Goal: Find specific page/section: Find specific page/section

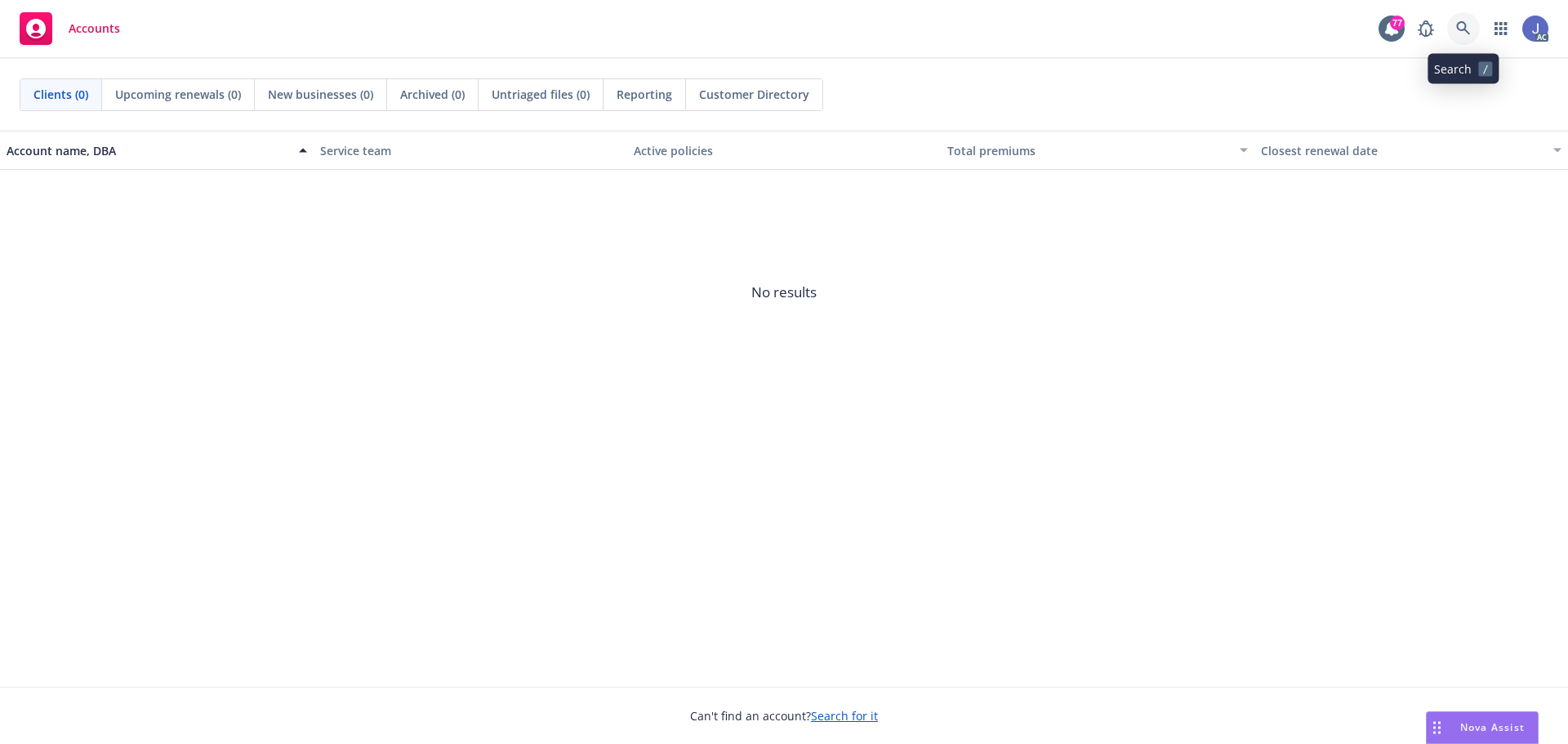
click at [1460, 31] on icon at bounding box center [1463, 28] width 14 height 14
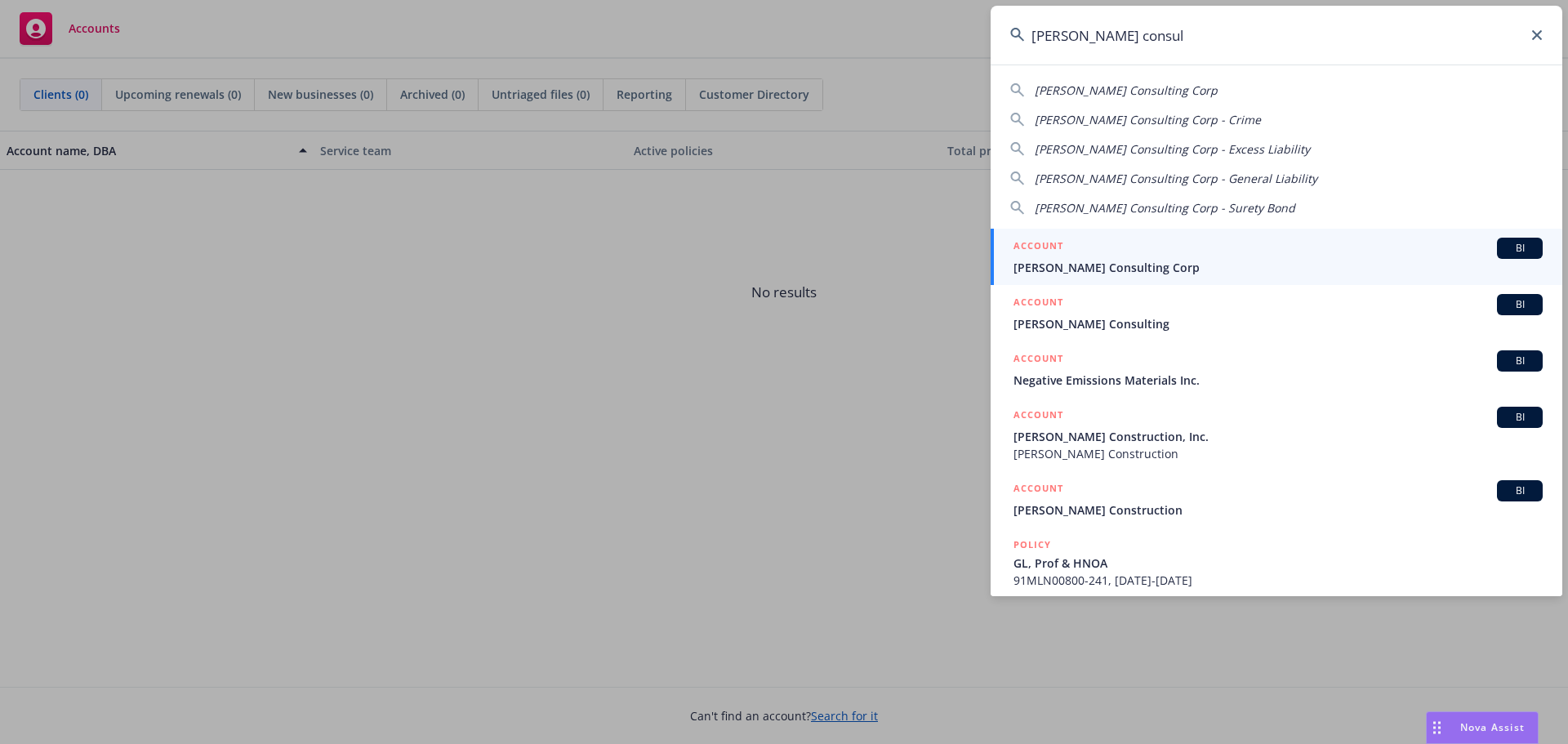
type input "carson consul"
click at [1195, 266] on span "[PERSON_NAME] Consulting Corp" at bounding box center [1279, 267] width 530 height 17
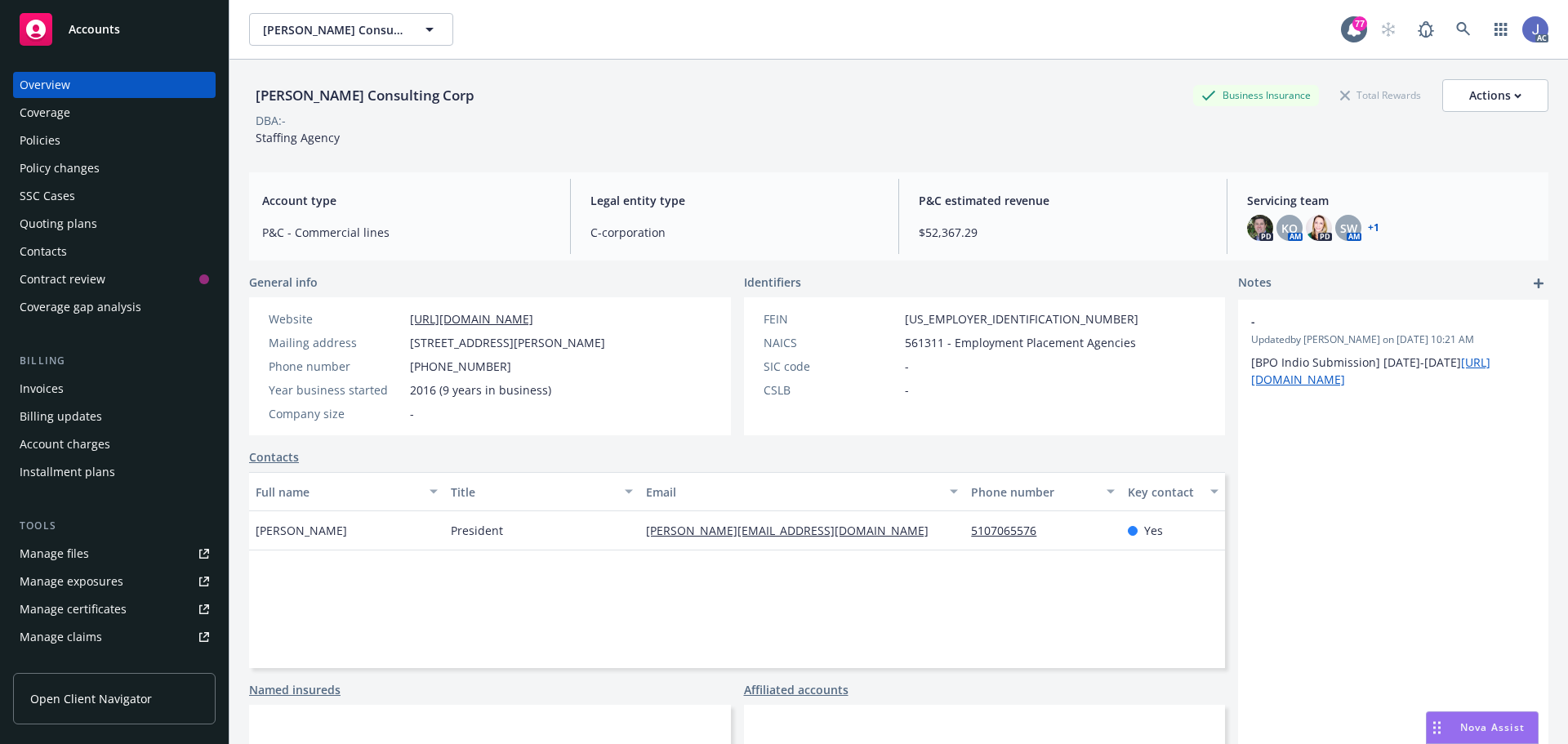
click at [73, 558] on div "Manage files" at bounding box center [54, 553] width 69 height 26
click at [61, 142] on div "Policies" at bounding box center [114, 140] width 190 height 26
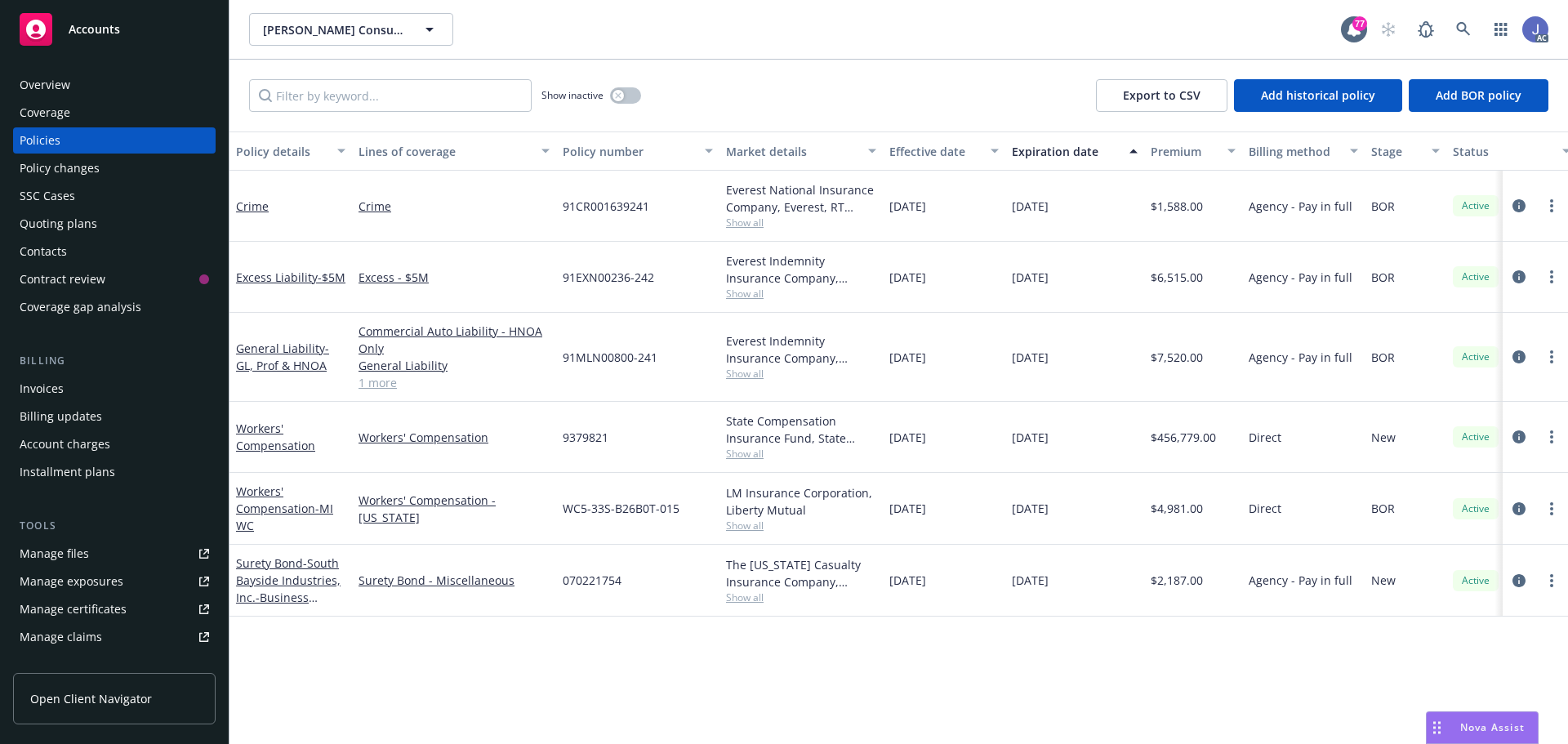
click at [742, 458] on span "Show all" at bounding box center [801, 454] width 150 height 13
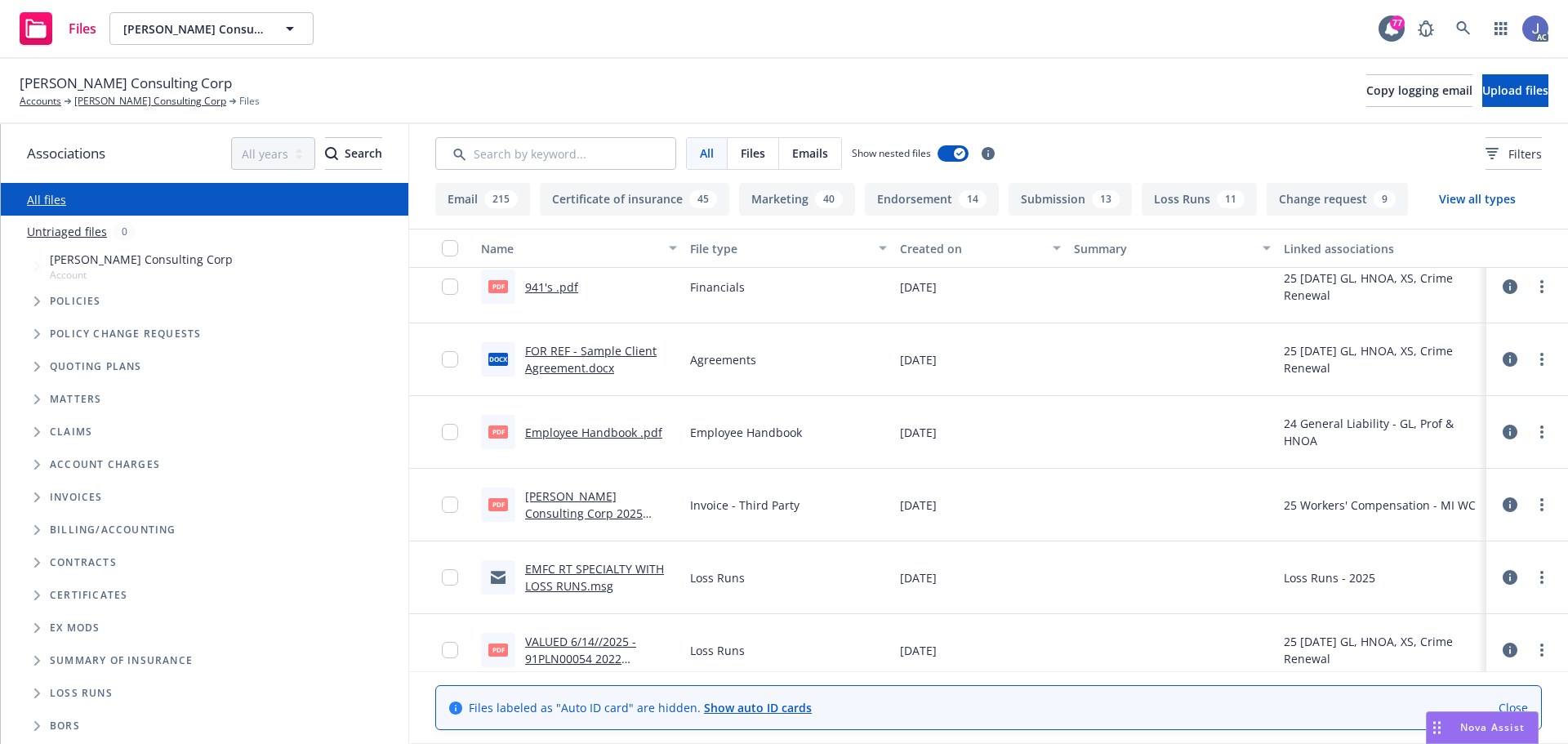
scroll to position [2450, 0]
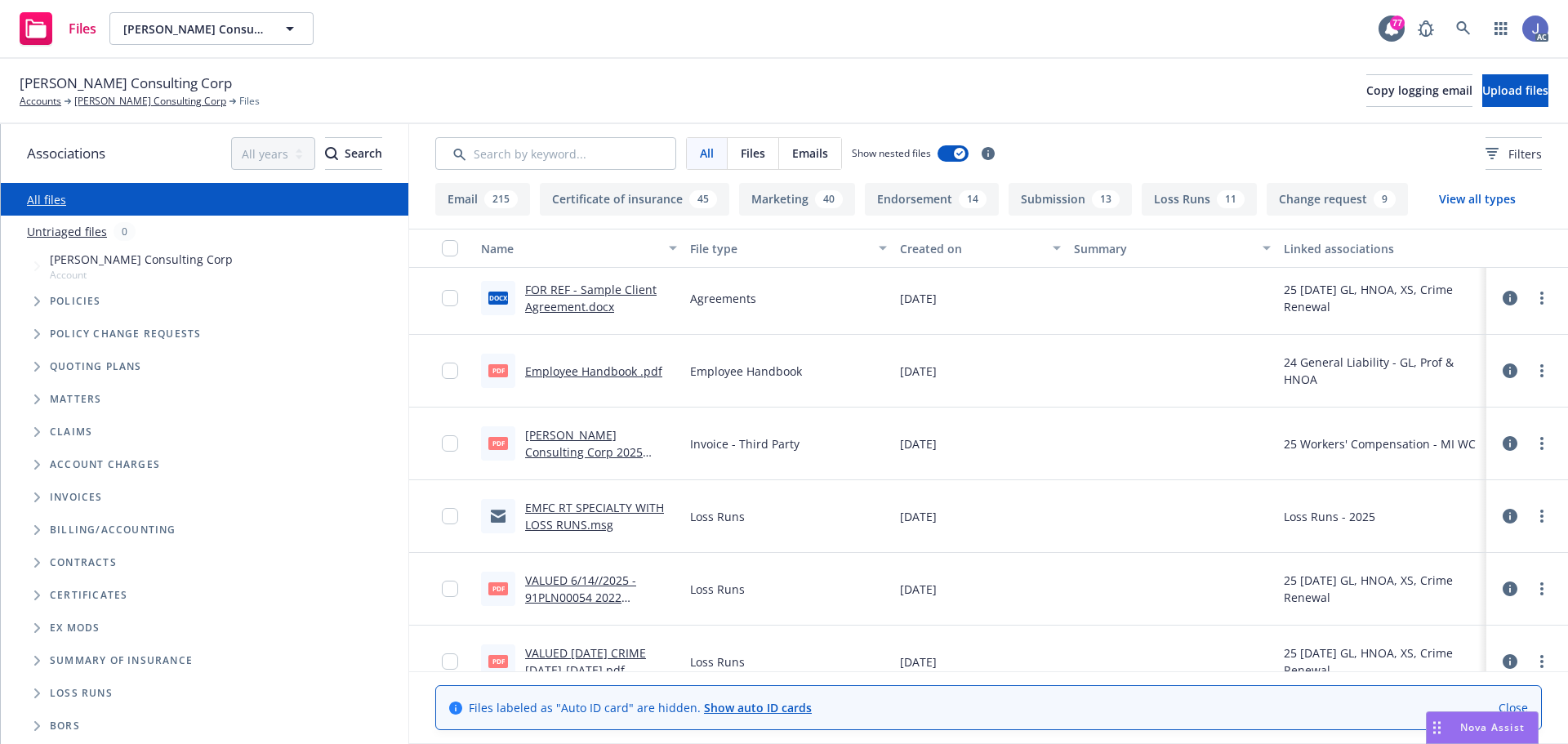
click at [554, 461] on div "pdf [PERSON_NAME] Consulting Corp 2025 Workers Compensation Invoice.pdf" at bounding box center [579, 444] width 209 height 73
click at [556, 453] on link "[PERSON_NAME] Consulting Corp 2025 Workers Compensation Invoice.pdf" at bounding box center [589, 460] width 127 height 67
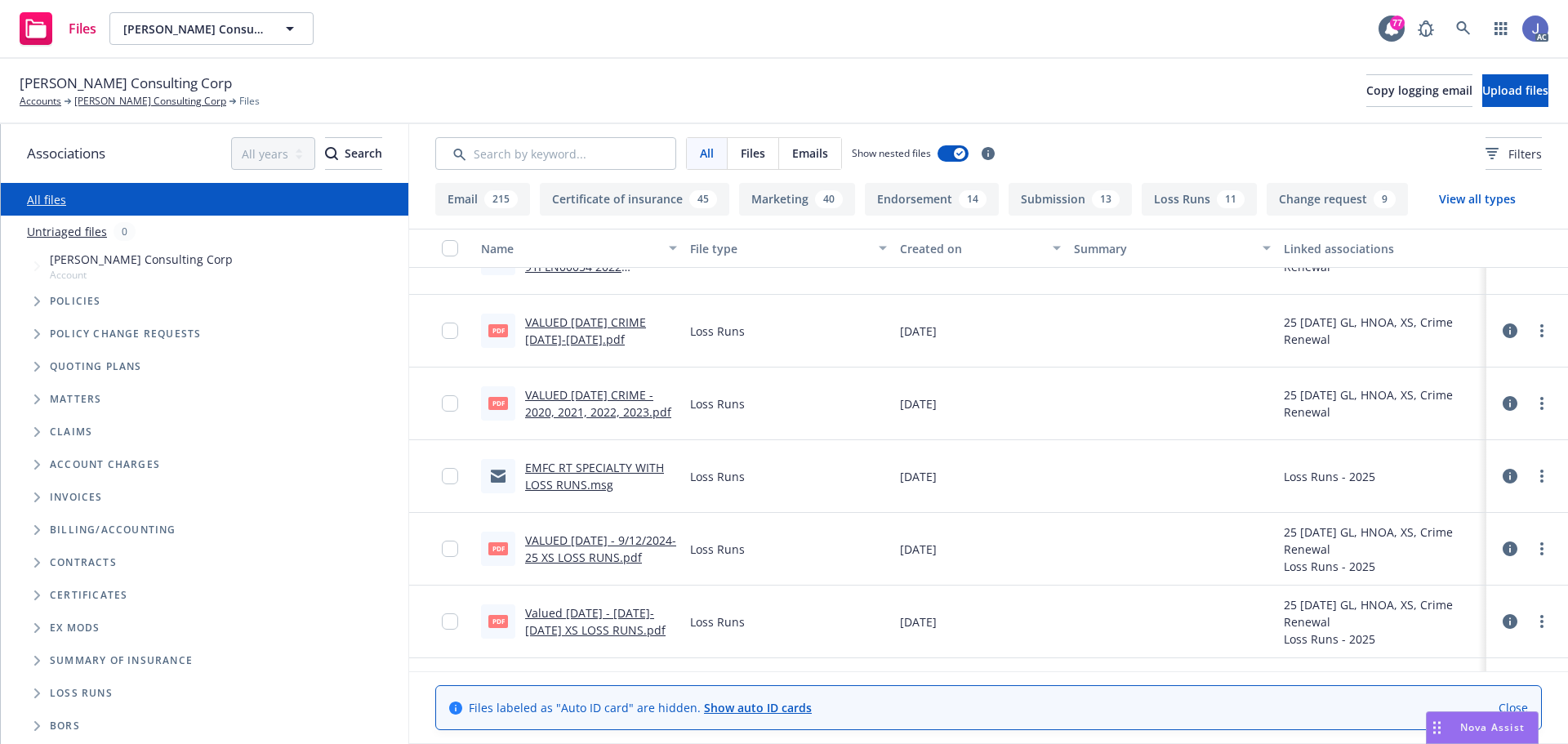
scroll to position [2859, 0]
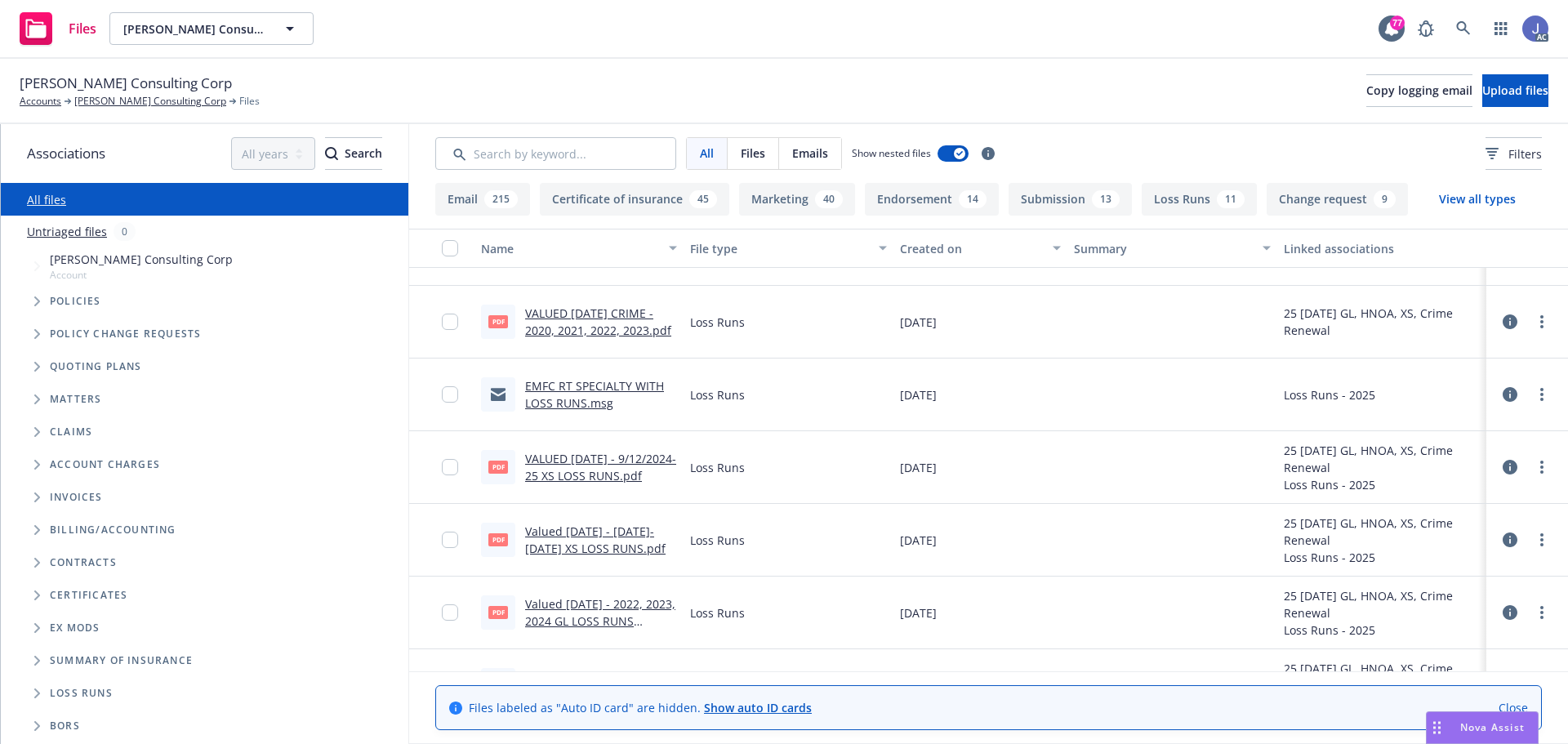
click at [603, 472] on link "VALUED [DATE] - 9/12/2024-25 XS LOSS RUNS.pdf" at bounding box center [601, 467] width 151 height 33
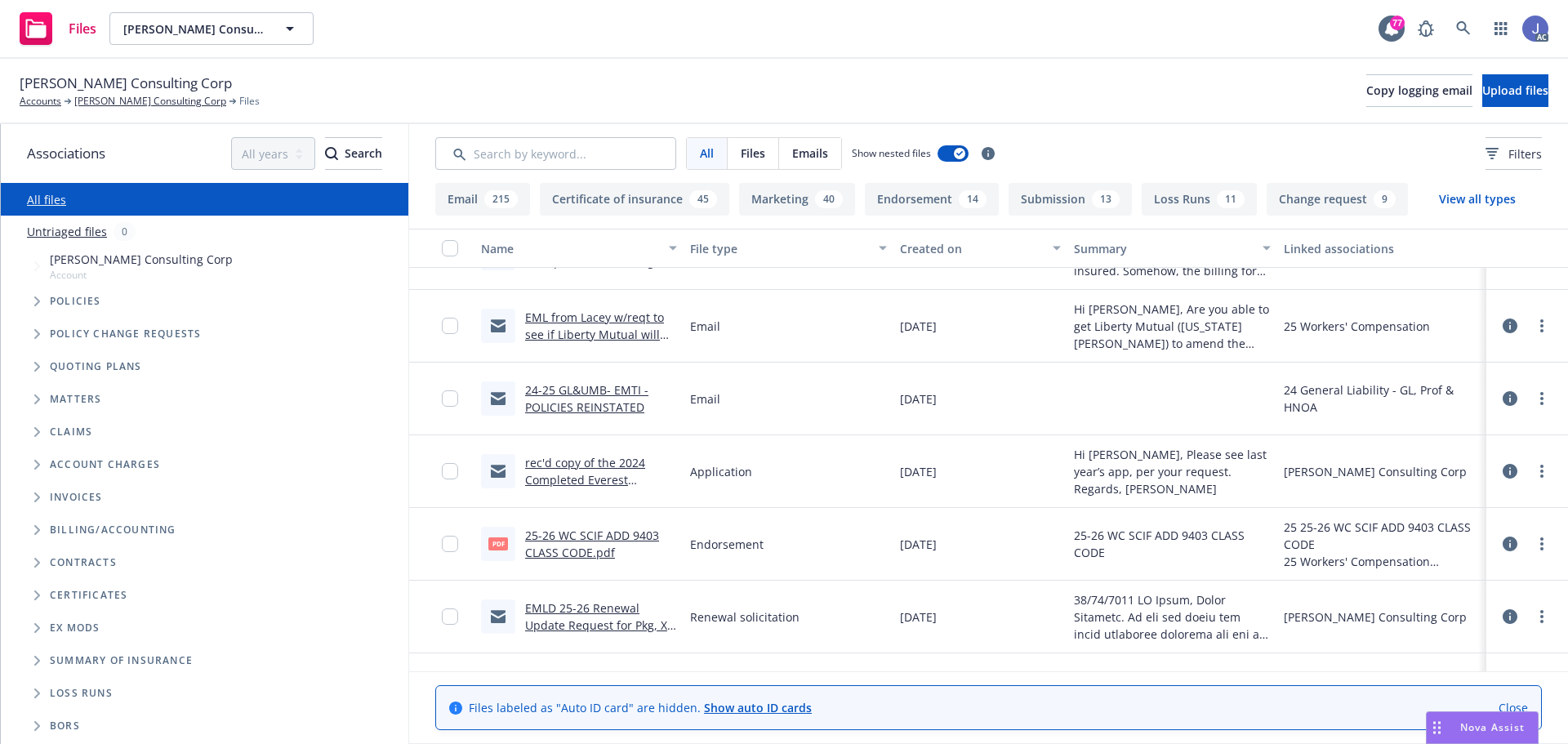
scroll to position [3512, 0]
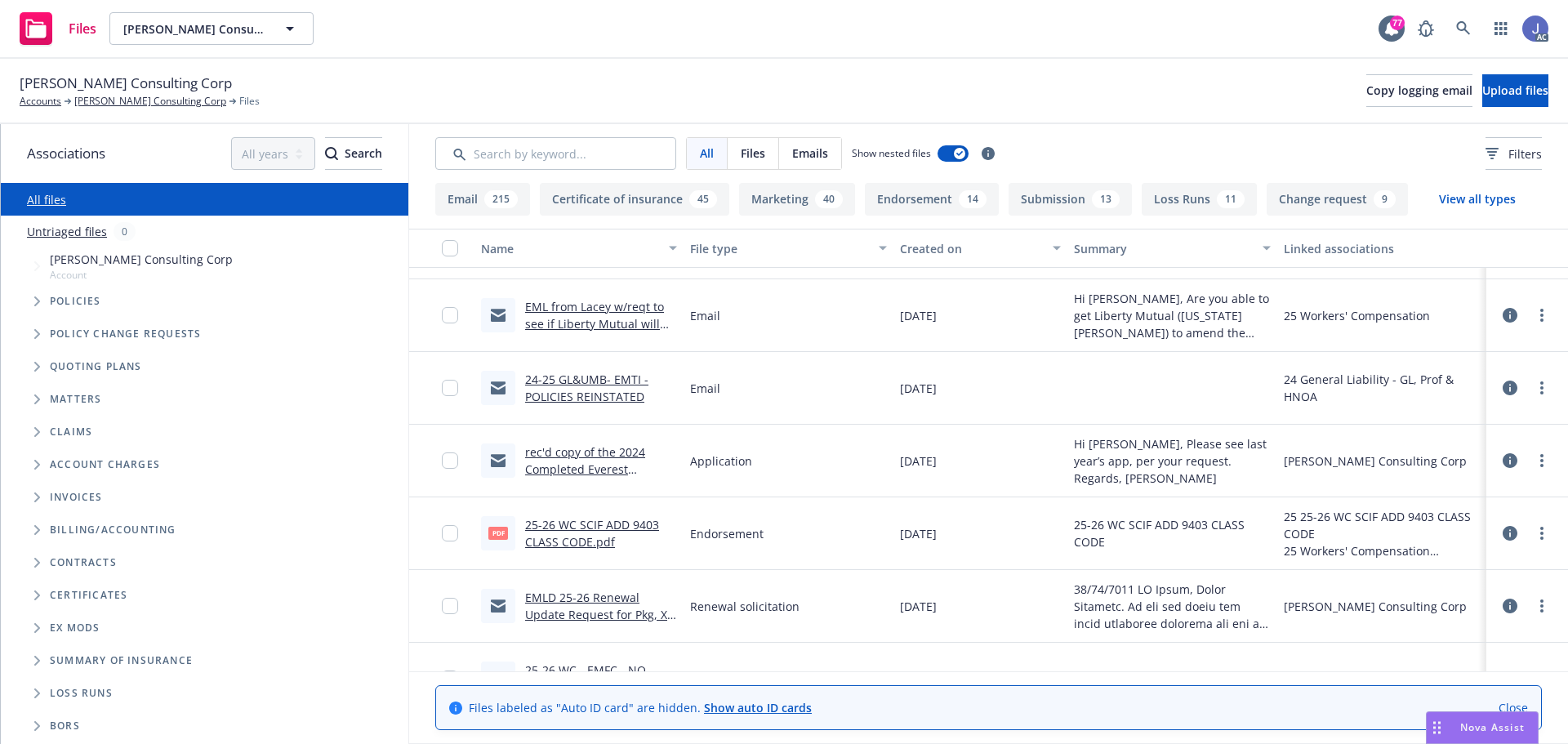
click at [568, 453] on link "rec'd copy of the 2024 Completed Everest Application from [PERSON_NAME] .msg" at bounding box center [585, 477] width 121 height 67
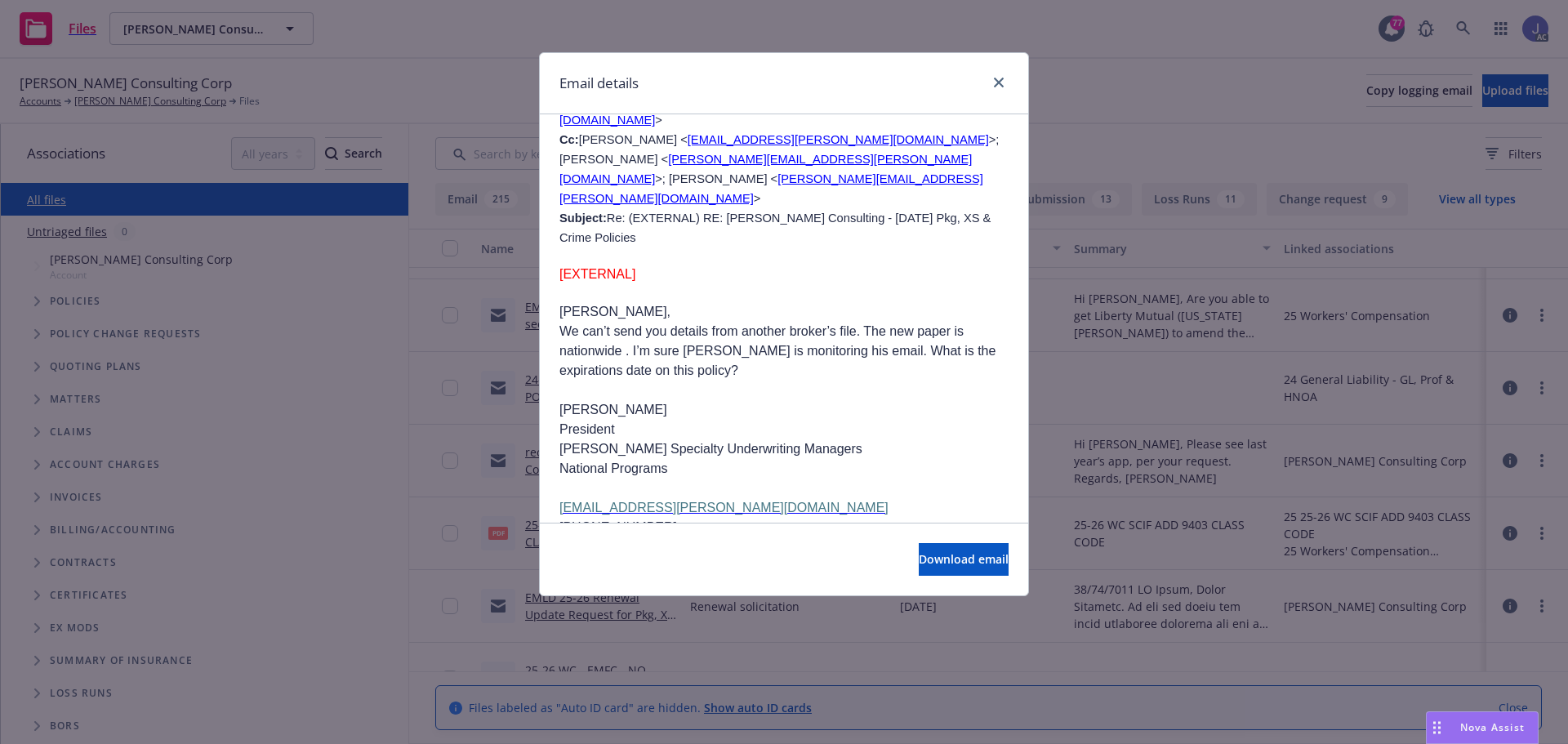
scroll to position [4084, 0]
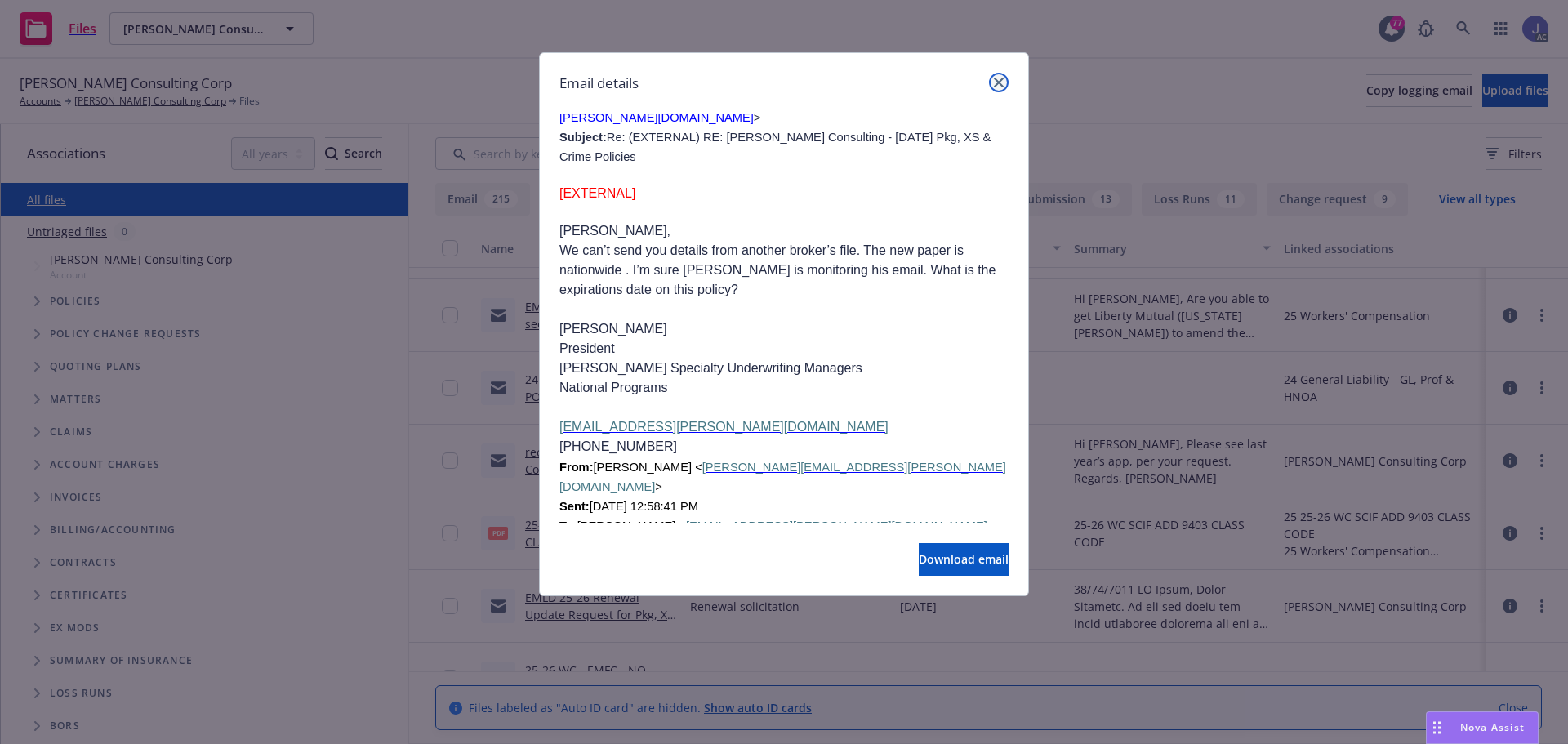
click at [995, 88] on link "close" at bounding box center [999, 82] width 19 height 19
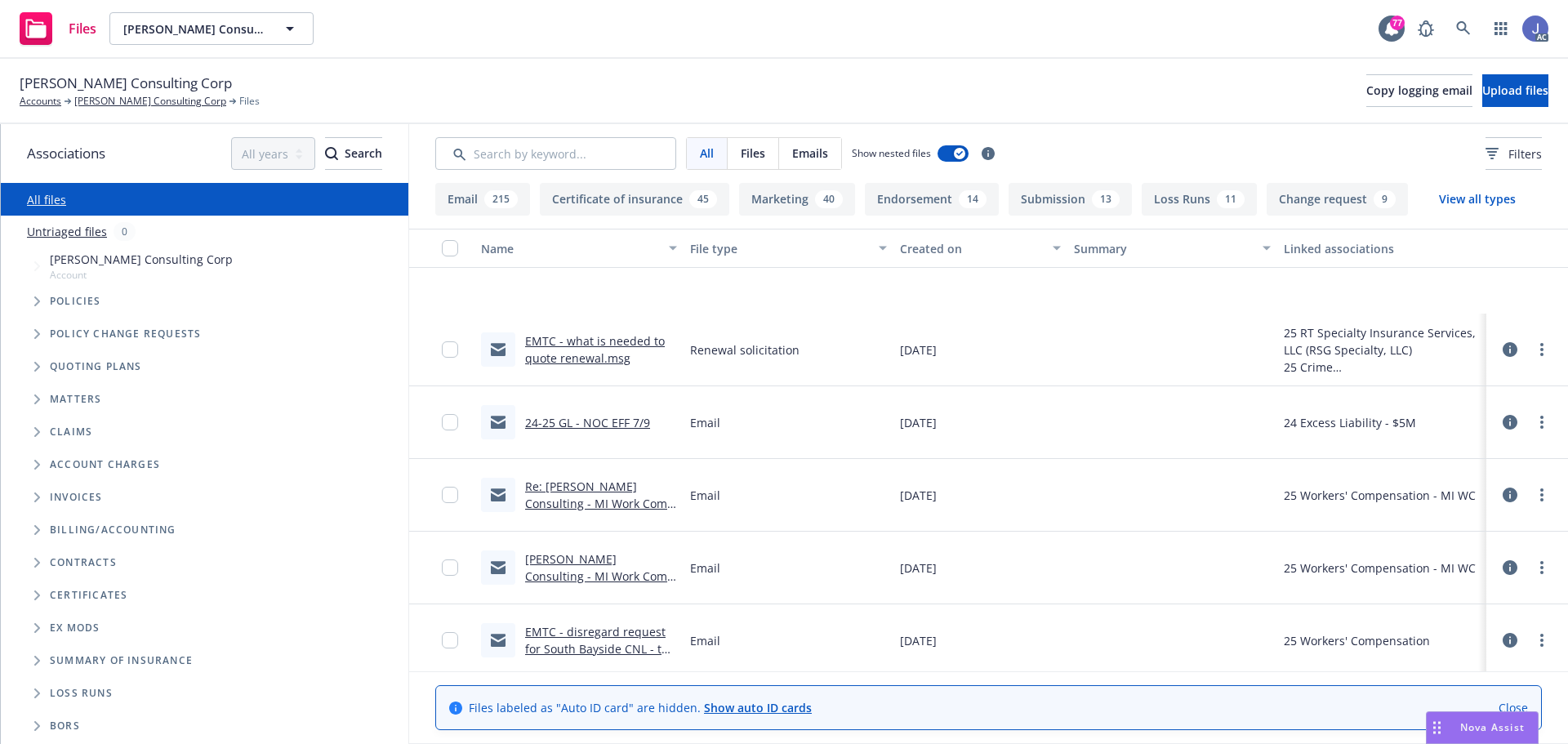
scroll to position [4493, 0]
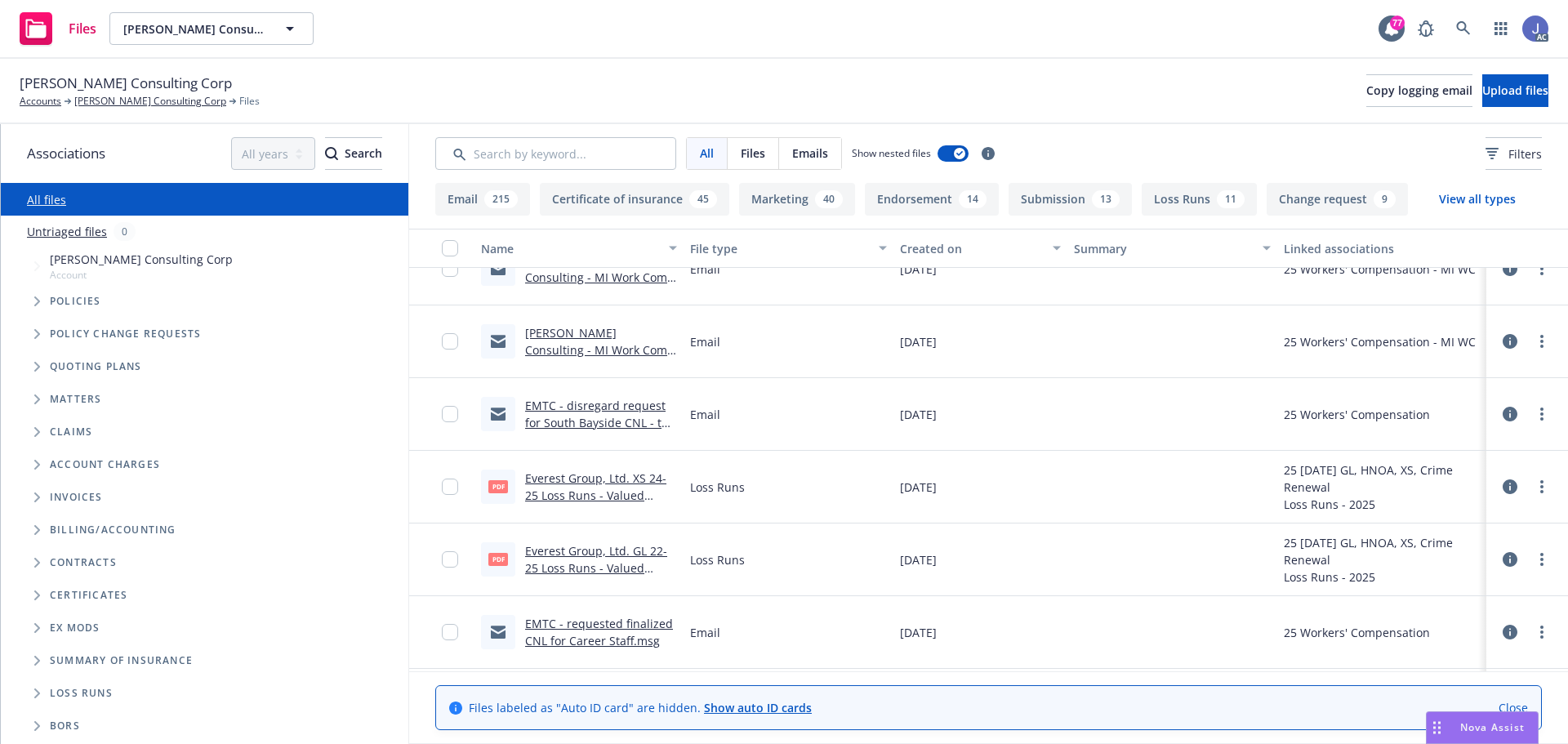
click at [610, 421] on link "EMTC - disregard request for South Bayside CNL - the state of [GEOGRAPHIC_DATA]…" at bounding box center [601, 440] width 150 height 84
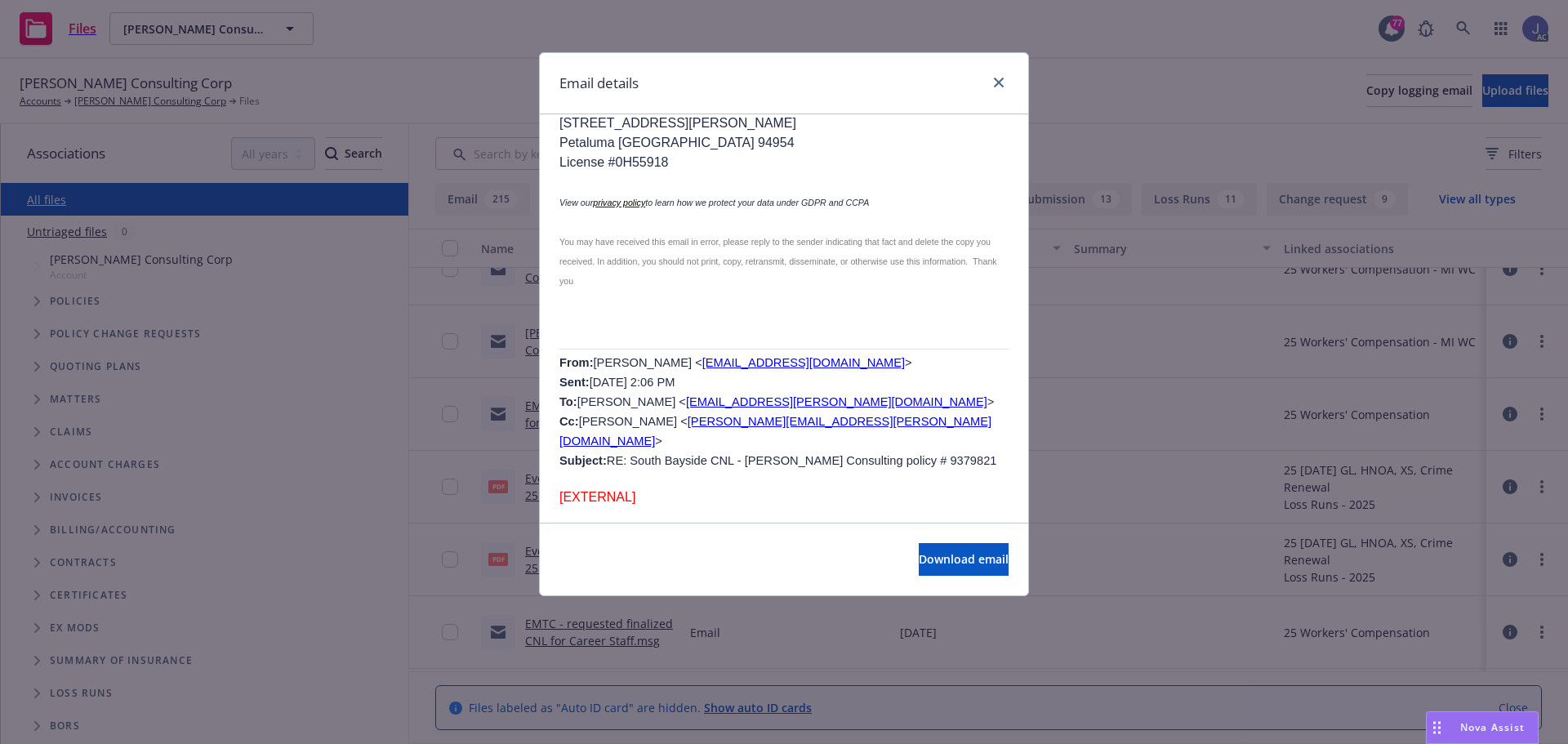
scroll to position [2042, 0]
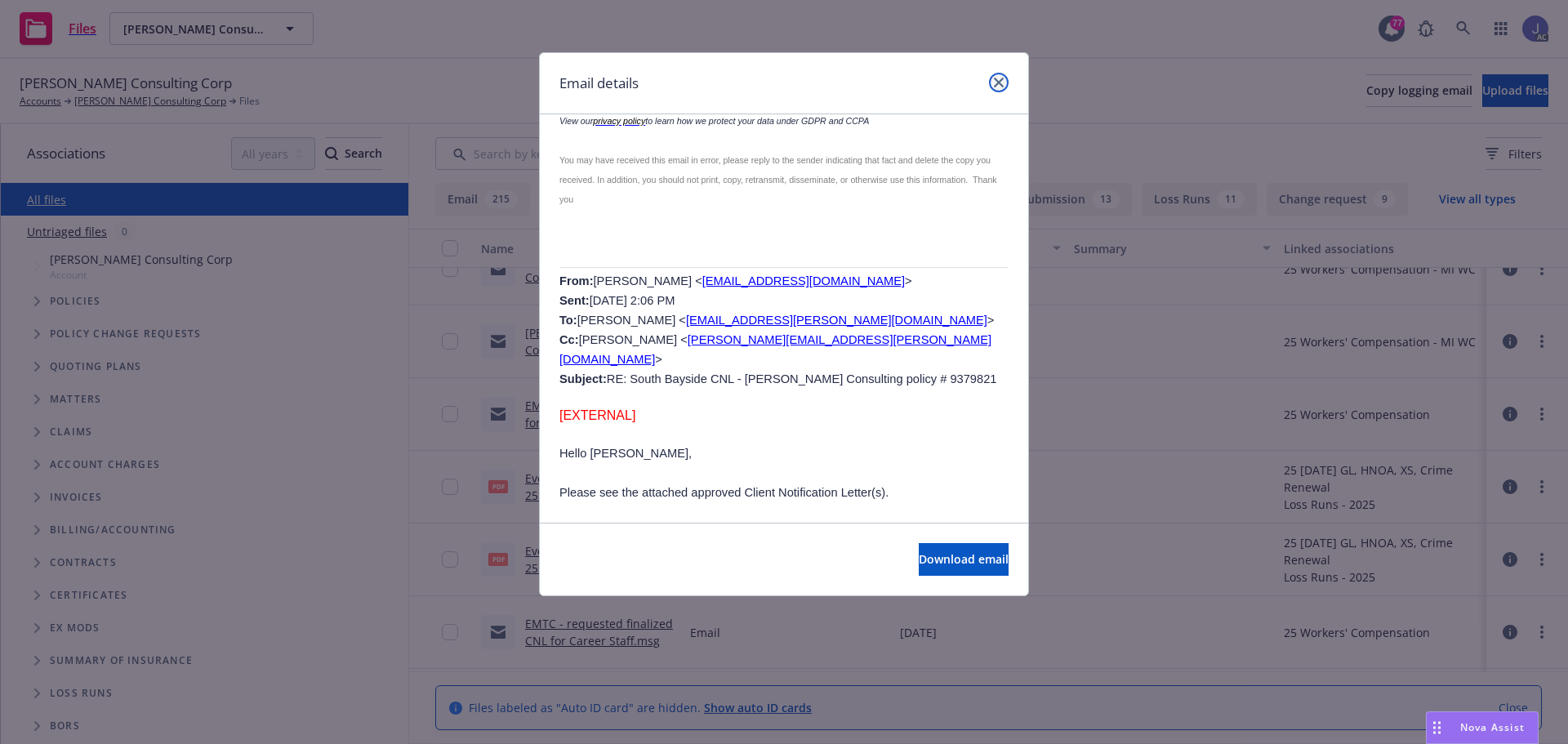
click at [997, 87] on icon "close" at bounding box center [1000, 83] width 10 height 10
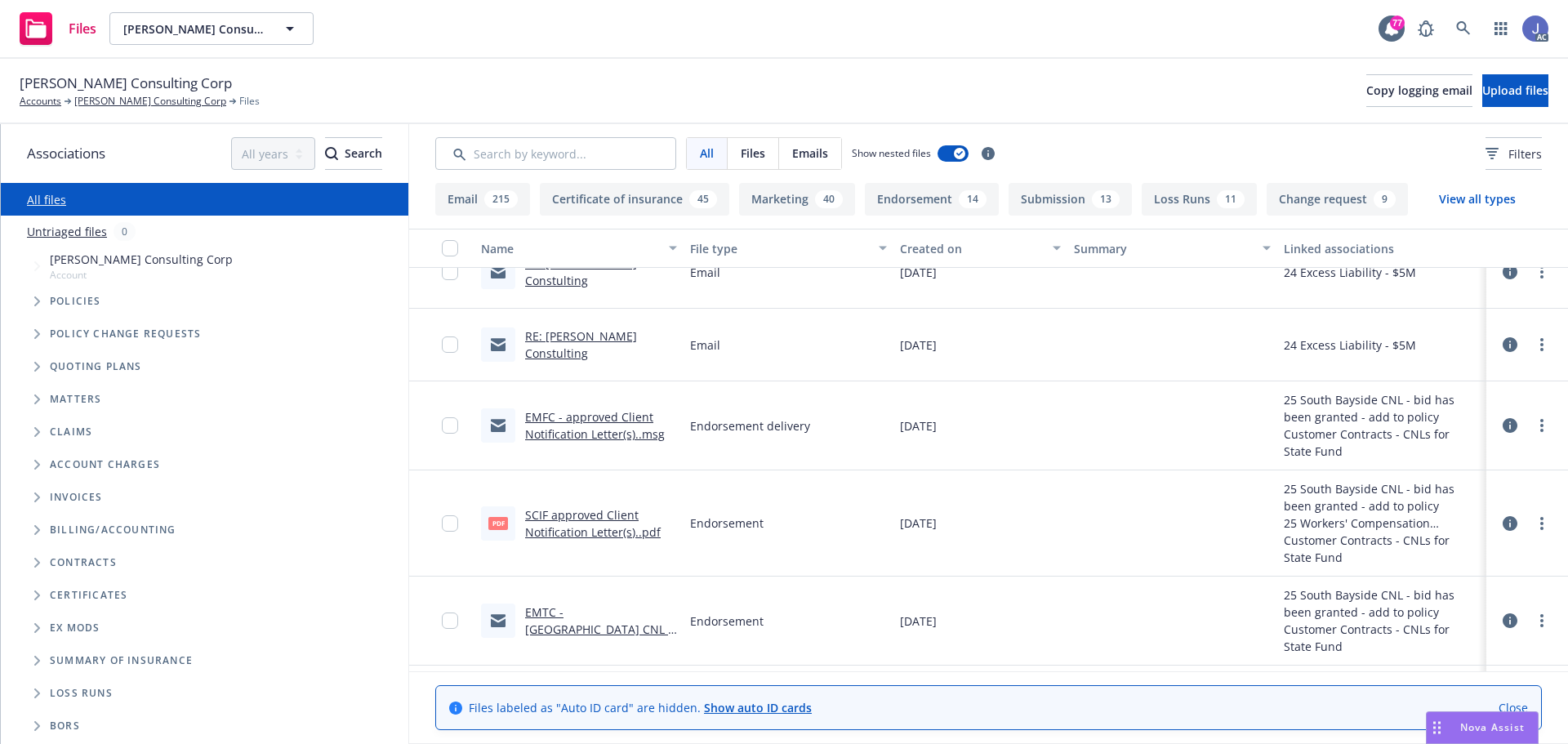
scroll to position [6535, 0]
